Goal: Task Accomplishment & Management: Use online tool/utility

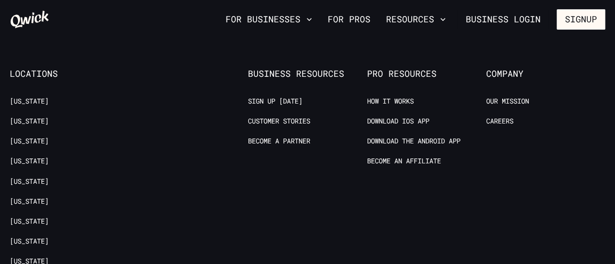
scroll to position [1730, 0]
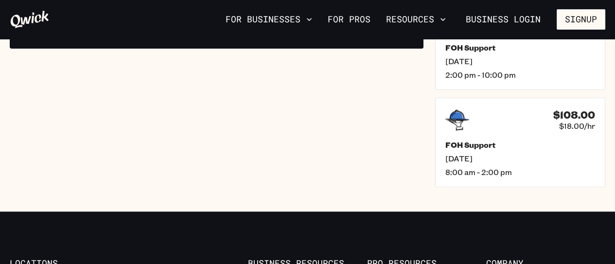
scroll to position [281, 0]
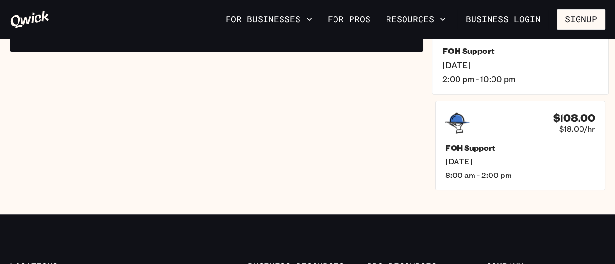
click at [503, 70] on span "[DATE]" at bounding box center [521, 64] width 156 height 10
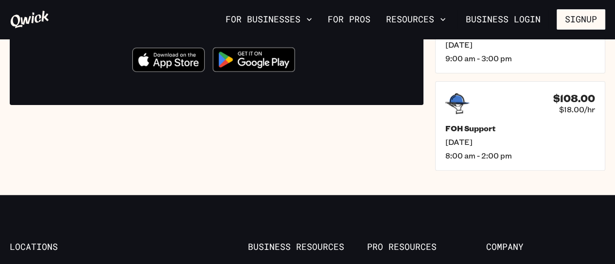
scroll to position [303, 0]
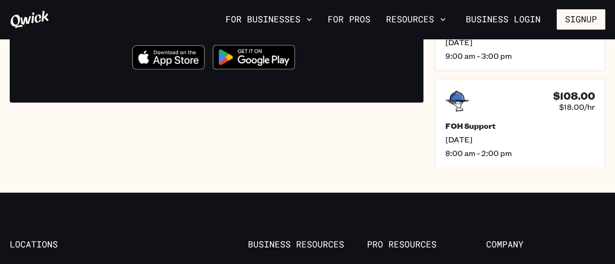
click at [249, 75] on img at bounding box center [254, 57] width 94 height 36
